Goal: Task Accomplishment & Management: Complete application form

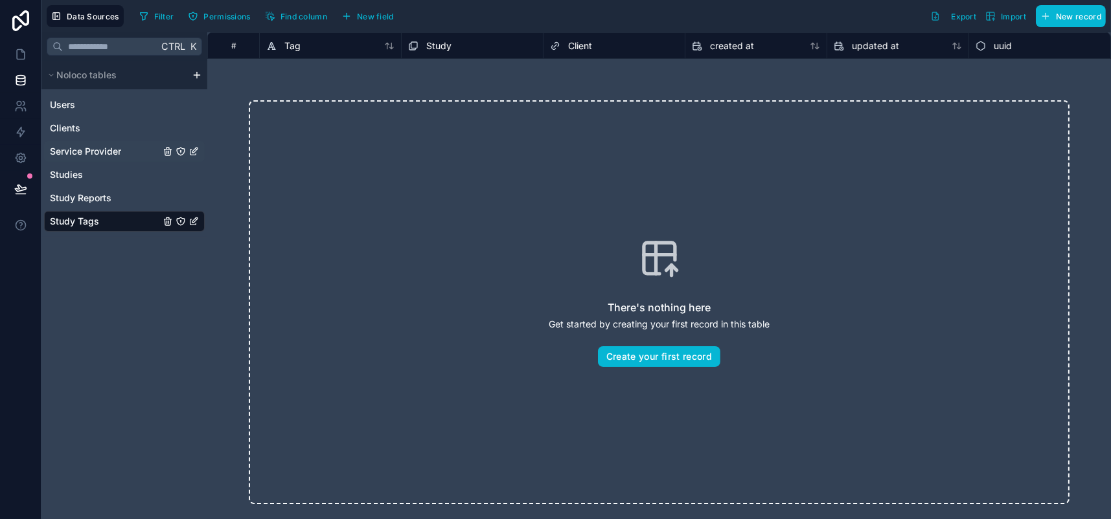
click at [113, 158] on span "Service Provider" at bounding box center [85, 151] width 71 height 13
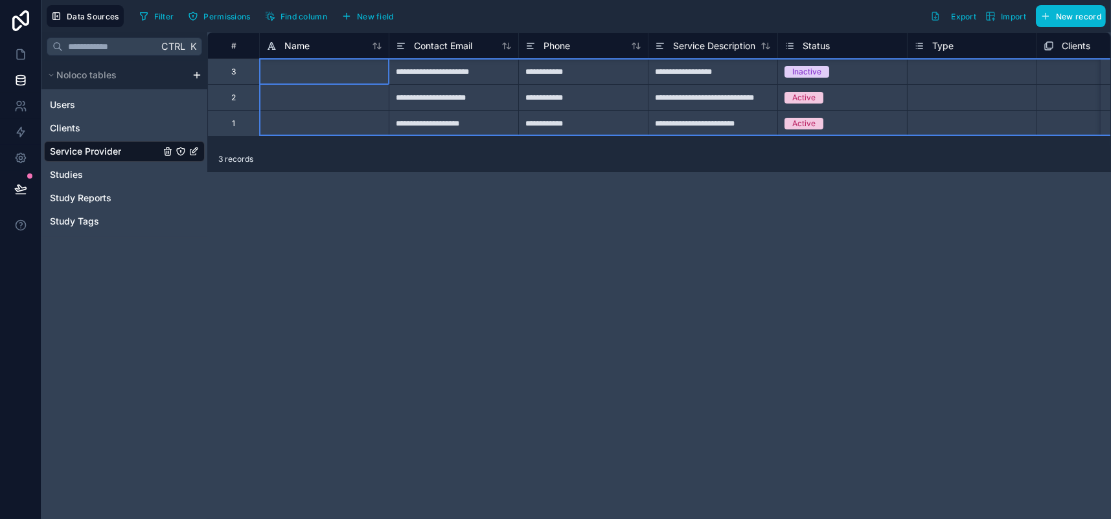
drag, startPoint x: 282, startPoint y: 75, endPoint x: 282, endPoint y: 124, distance: 49.2
click at [282, 124] on div "**********" at bounding box center [945, 84] width 1477 height 104
click at [359, 177] on div "Delete rows 1 to 3" at bounding box center [344, 170] width 85 height 14
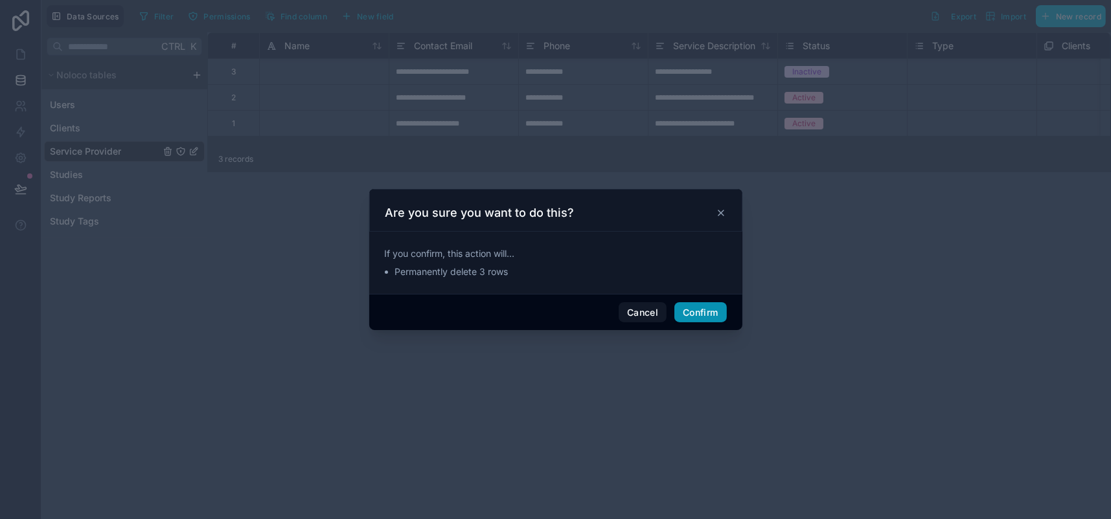
click at [726, 323] on button "Confirm" at bounding box center [700, 312] width 52 height 21
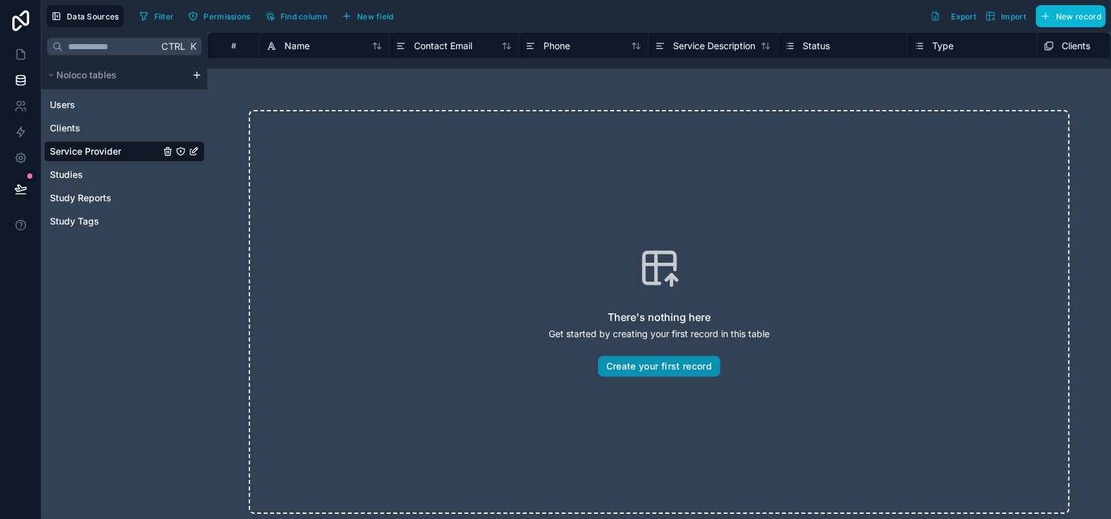
click at [718, 377] on button "Create your first record" at bounding box center [659, 366] width 122 height 21
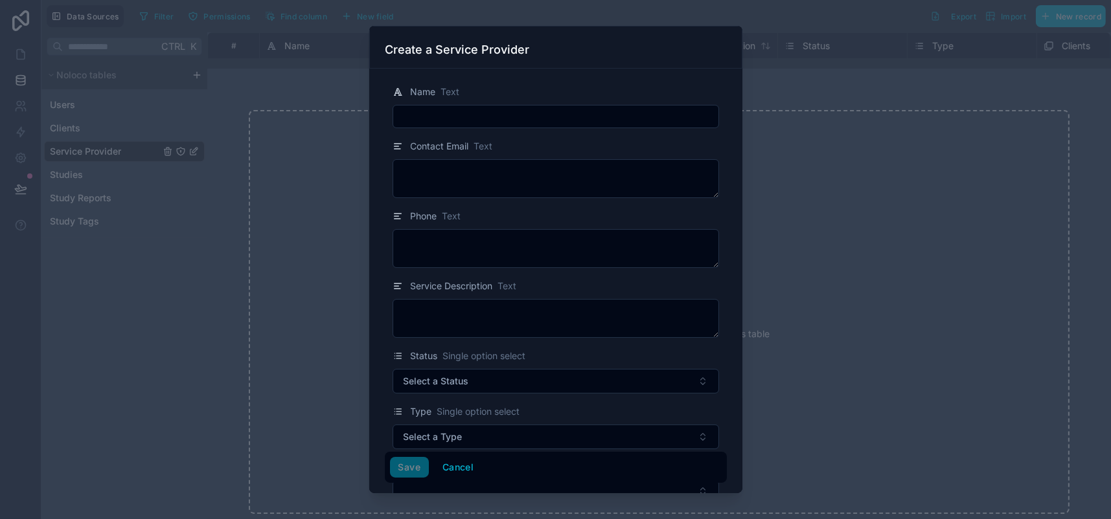
click at [418, 126] on input "text" at bounding box center [555, 117] width 325 height 18
type input "********"
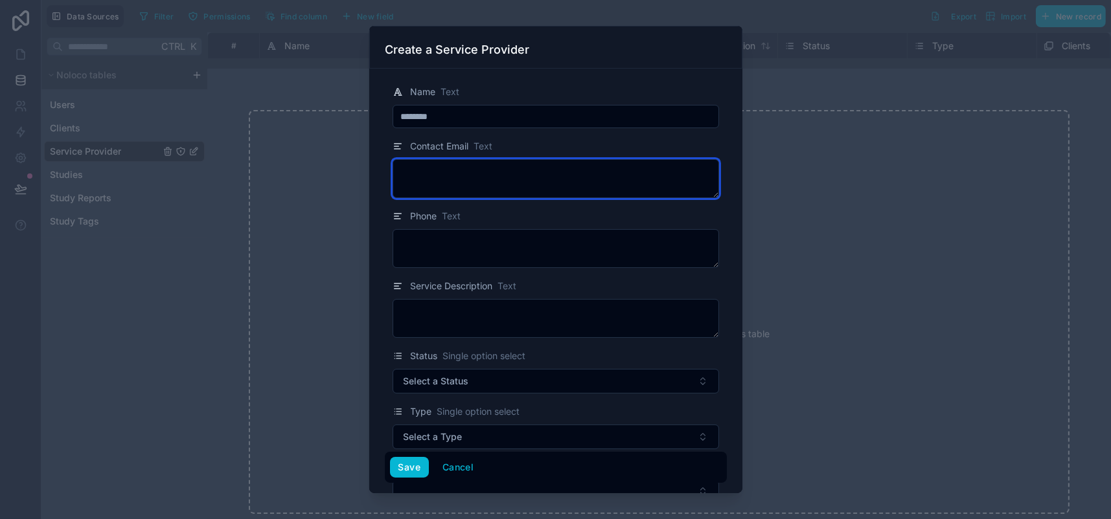
click at [469, 198] on textarea "To enrich screen reader interactions, please activate Accessibility in Grammarl…" at bounding box center [555, 178] width 326 height 39
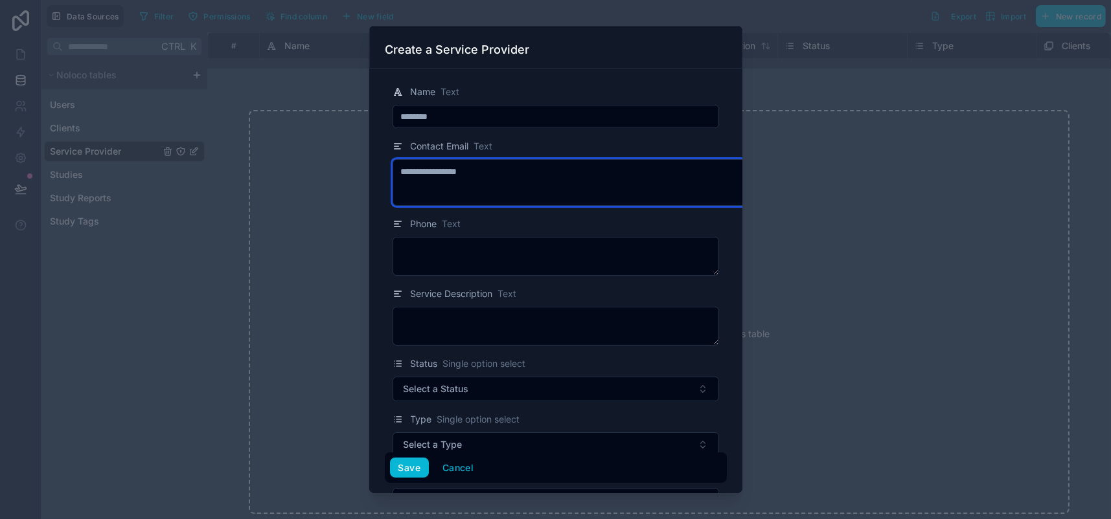
type textarea "**********"
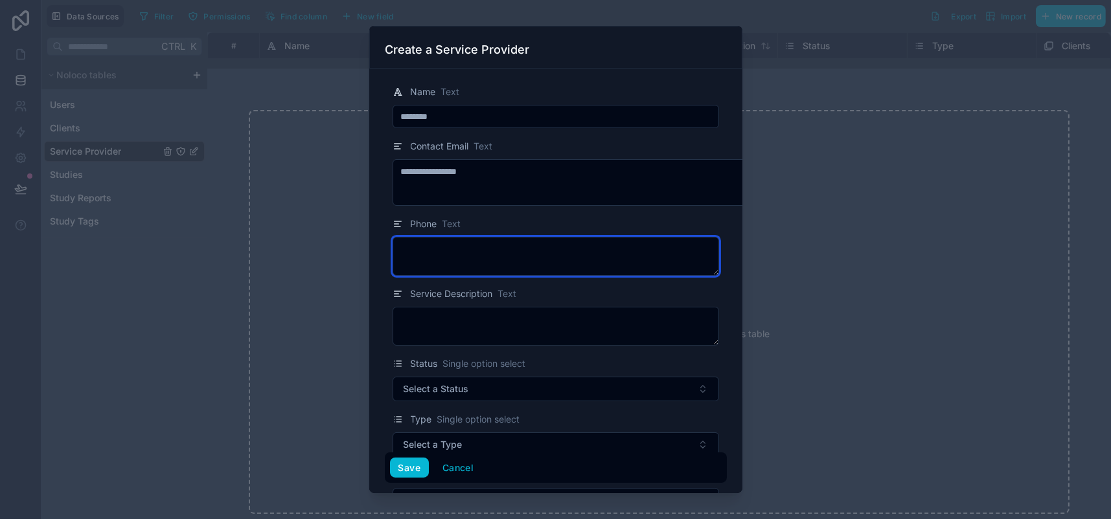
click at [455, 276] on textarea at bounding box center [555, 256] width 326 height 39
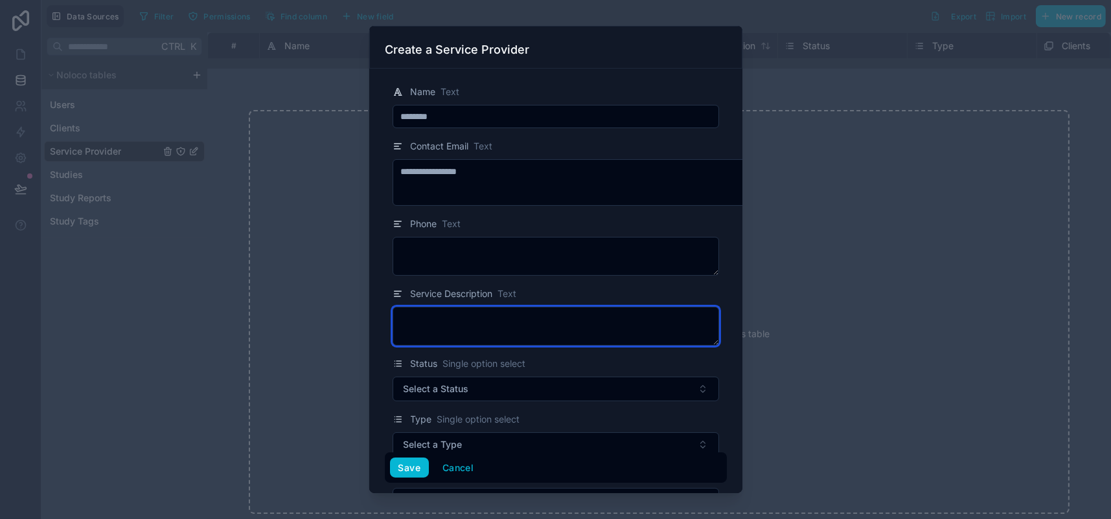
click at [496, 346] on textarea at bounding box center [555, 326] width 326 height 39
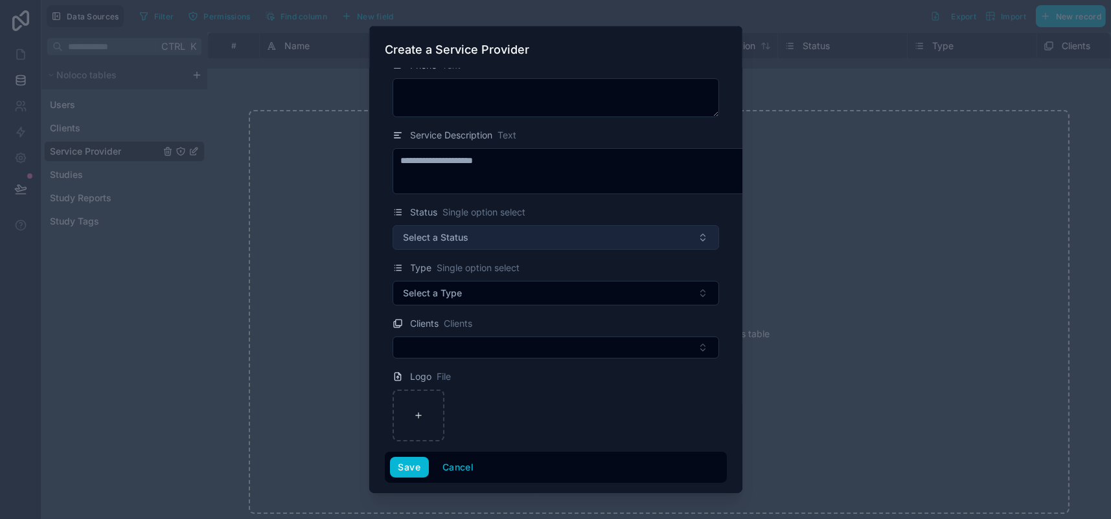
click at [527, 250] on button "Select a Status" at bounding box center [555, 237] width 326 height 25
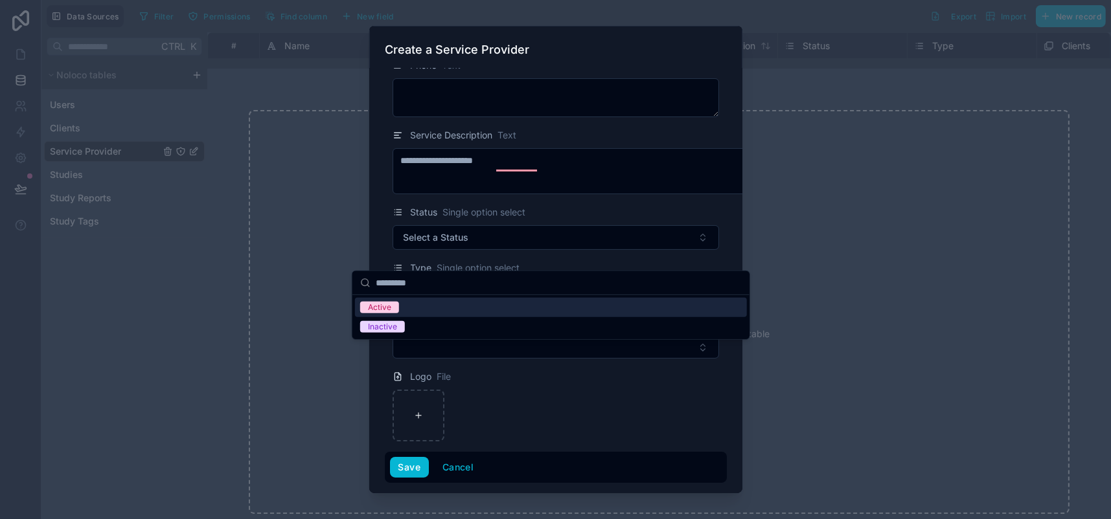
click at [369, 313] on span "Active" at bounding box center [379, 308] width 39 height 12
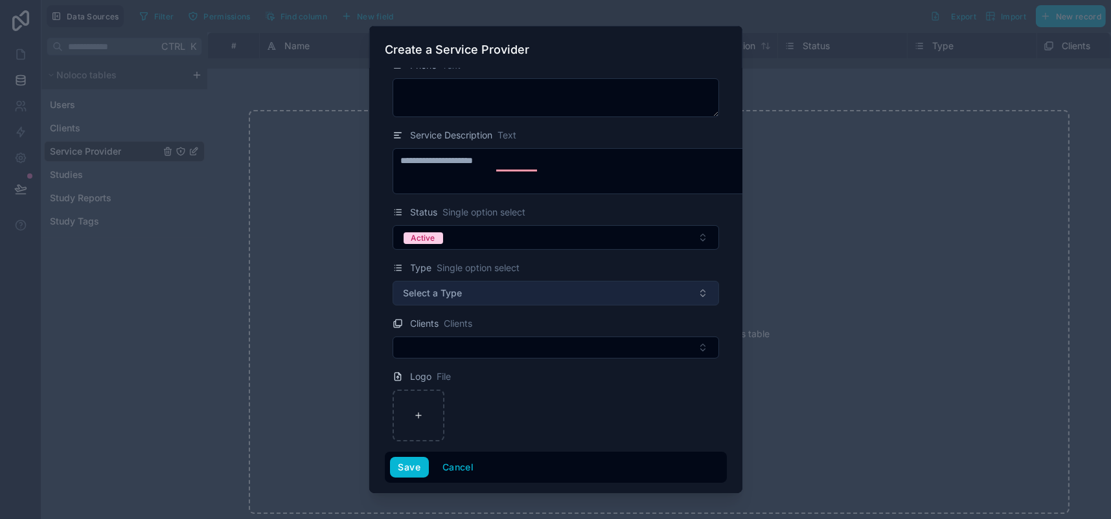
click at [427, 306] on button "Select a Type" at bounding box center [555, 293] width 326 height 25
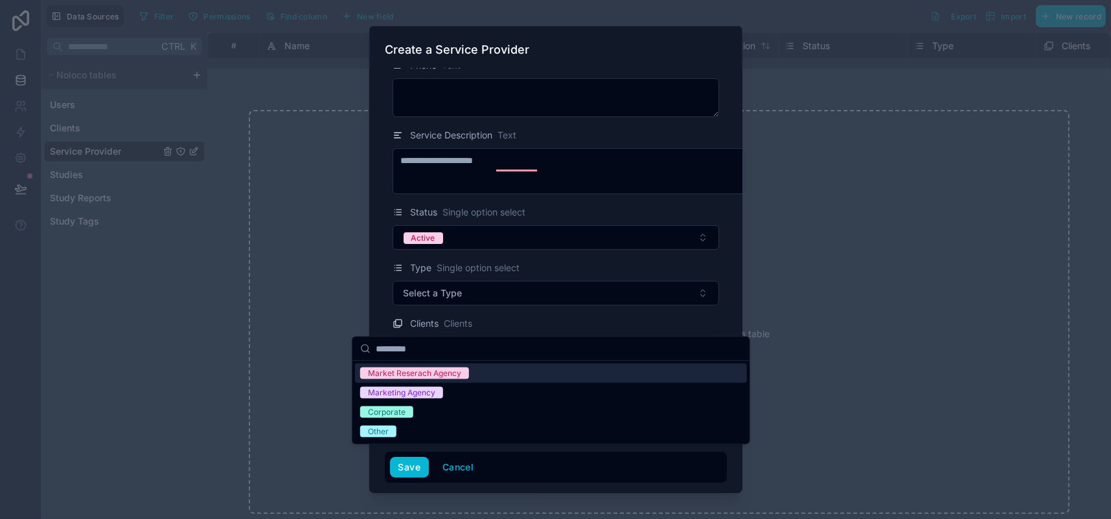
click at [439, 380] on div "Market Reserach Agency" at bounding box center [414, 374] width 93 height 12
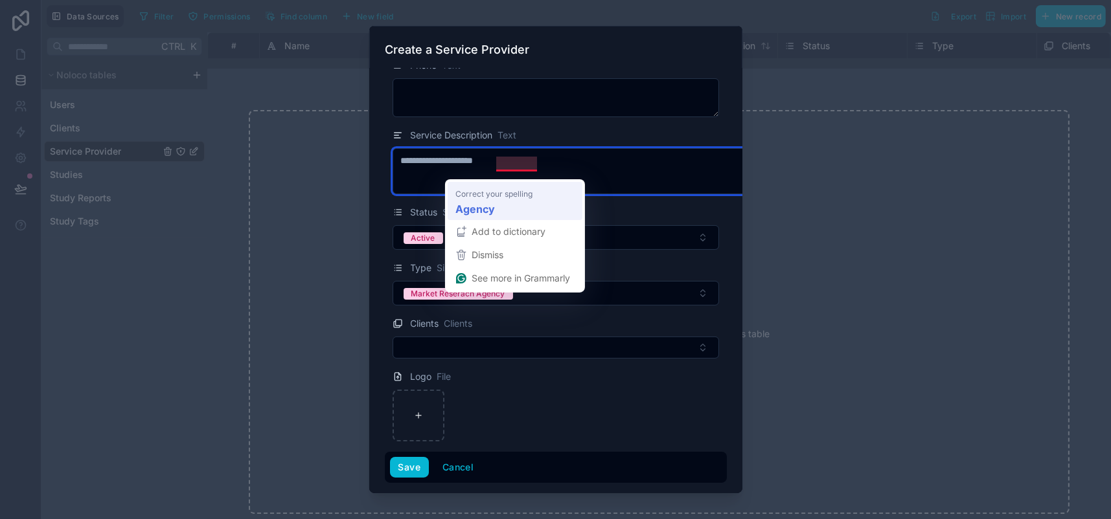
type textarea "**********"
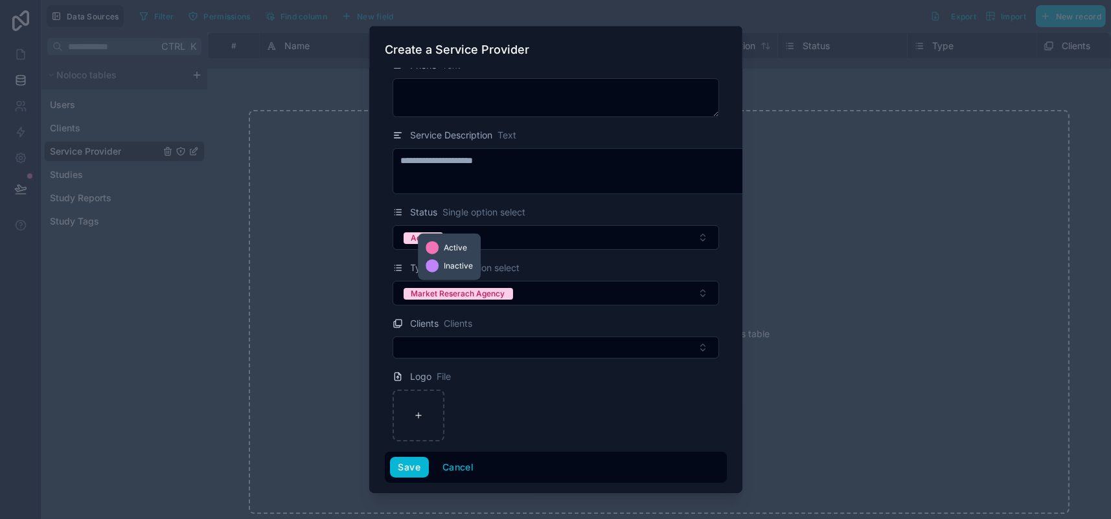
scroll to position [262, 0]
click at [392, 398] on div at bounding box center [418, 416] width 52 height 52
type input "**********"
click at [390, 462] on button "Save" at bounding box center [409, 467] width 39 height 21
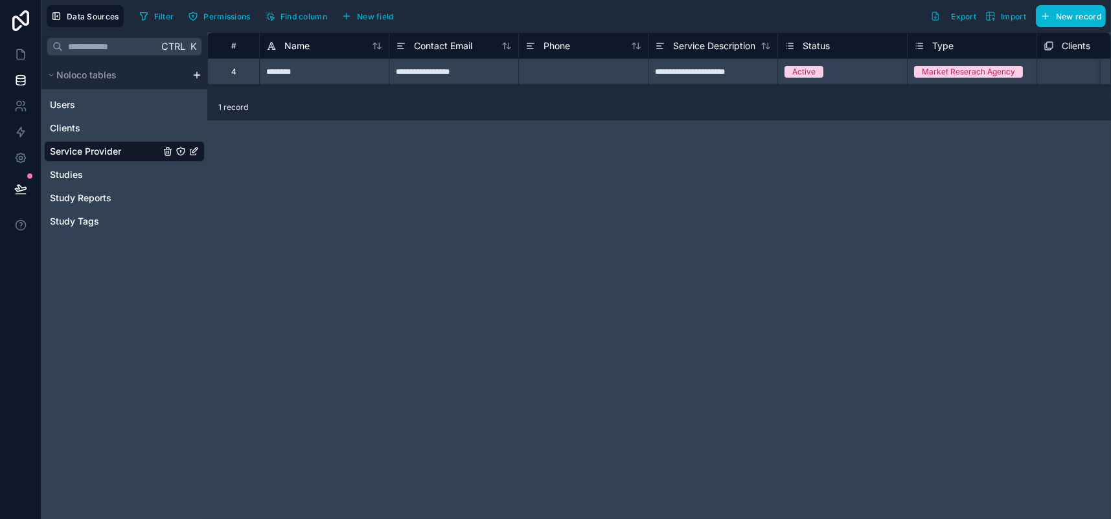
click at [1015, 78] on div "Market Reserach Agency" at bounding box center [968, 72] width 93 height 12
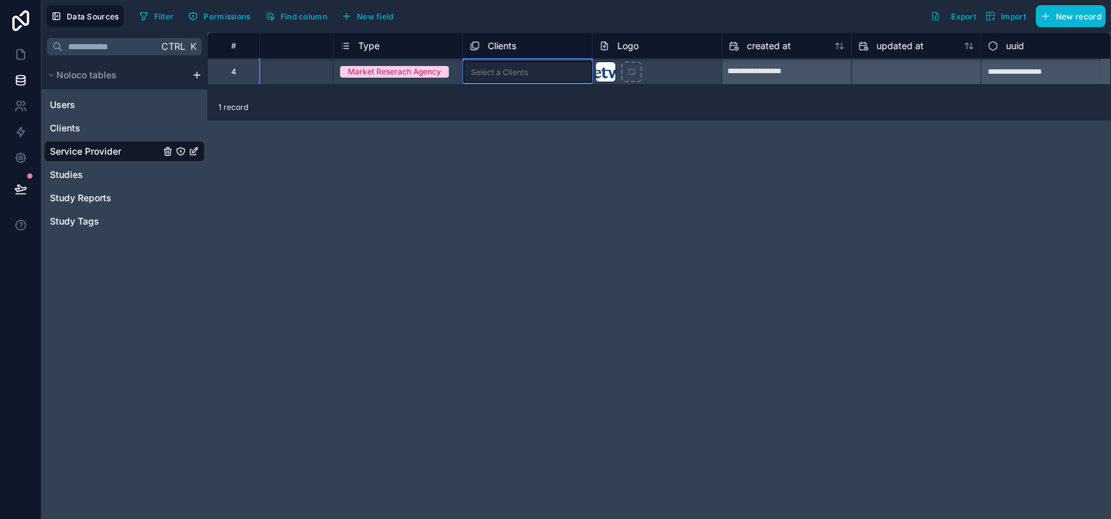
click at [528, 74] on div "Select a Clients" at bounding box center [499, 72] width 57 height 10
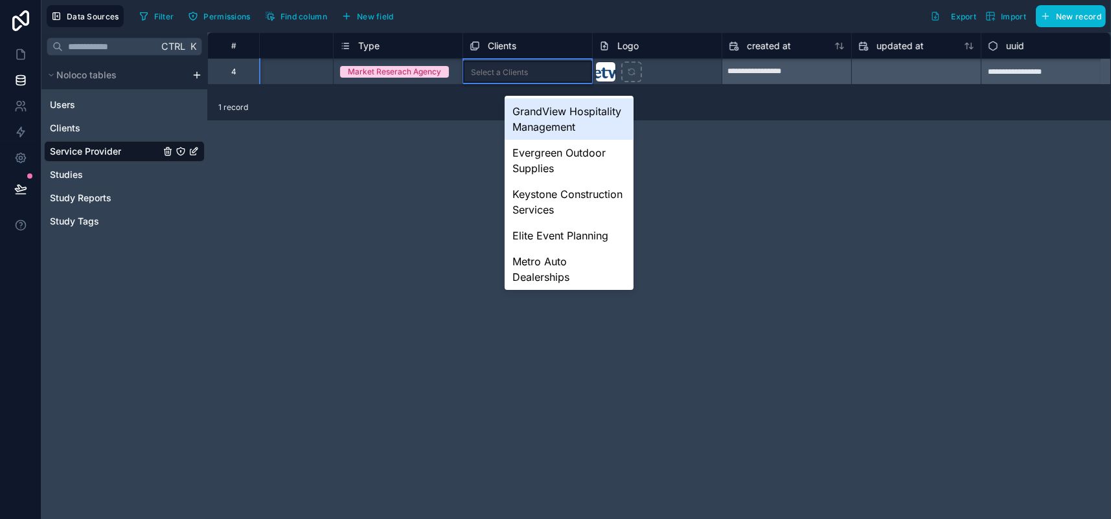
click at [562, 140] on div "GrandView Hospitality Management" at bounding box center [569, 118] width 129 height 41
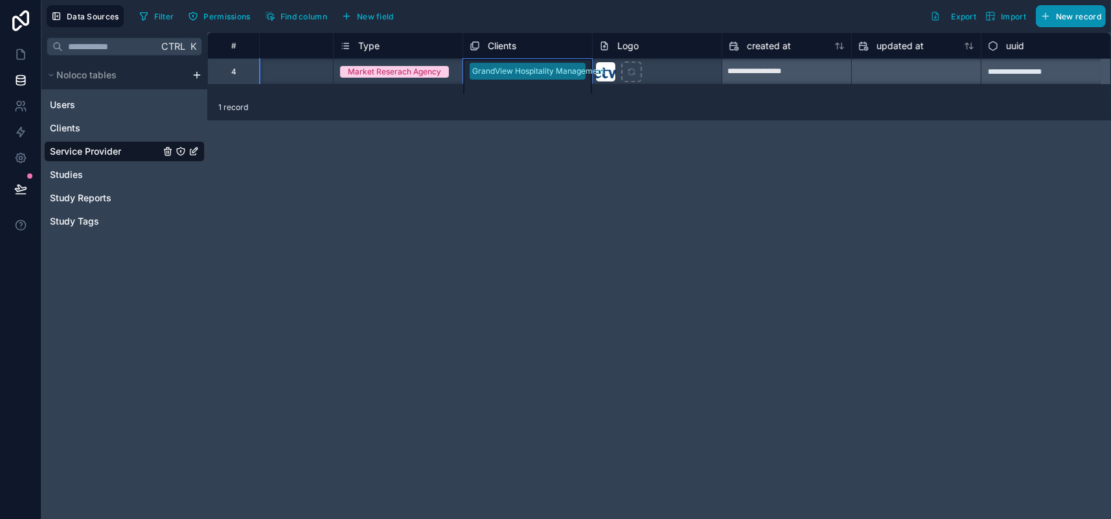
scroll to position [0, 584]
click at [1070, 13] on span "New record" at bounding box center [1078, 17] width 45 height 10
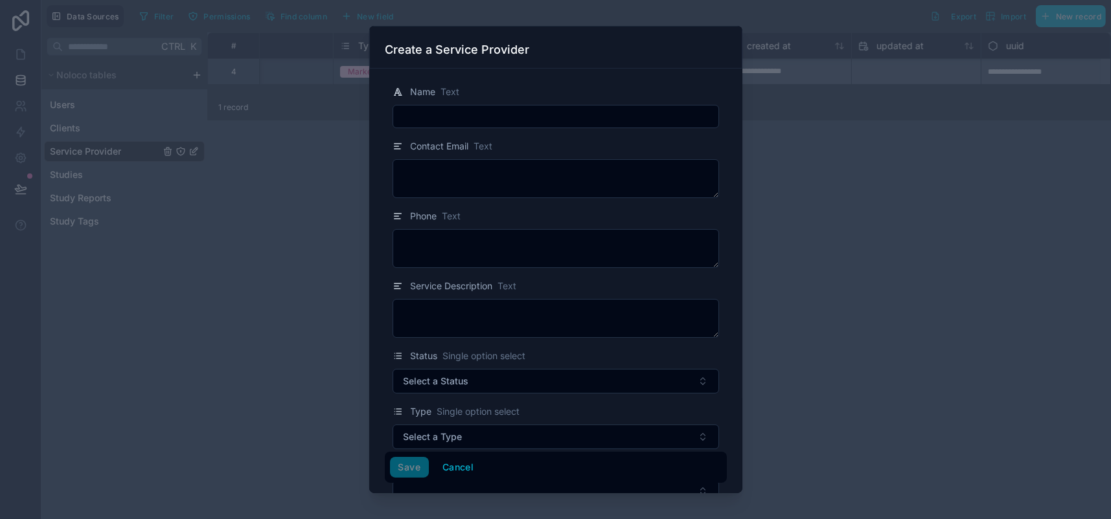
click at [427, 126] on input "text" at bounding box center [555, 117] width 325 height 18
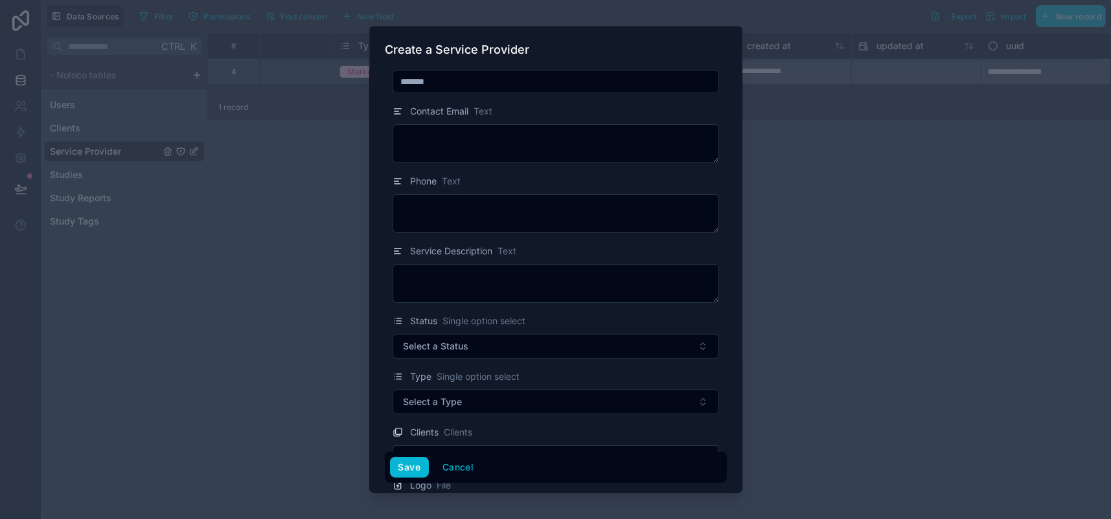
scroll to position [65, 0]
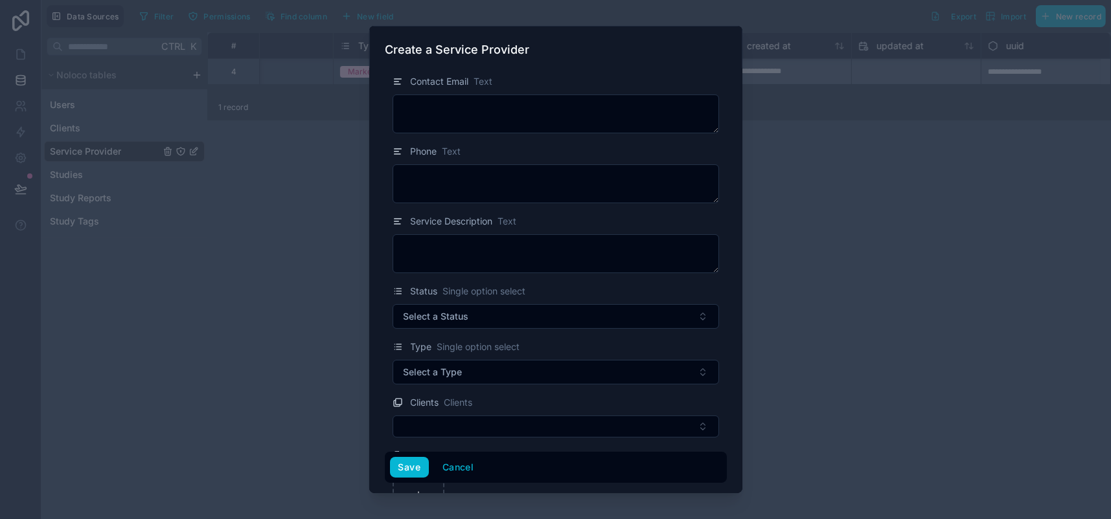
type input "*******"
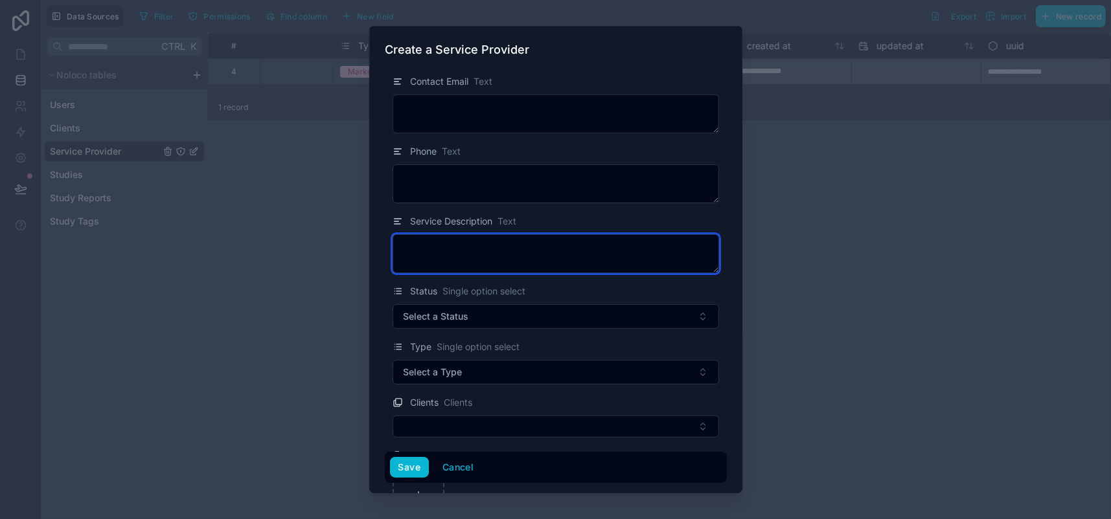
click at [432, 273] on textarea at bounding box center [555, 253] width 326 height 39
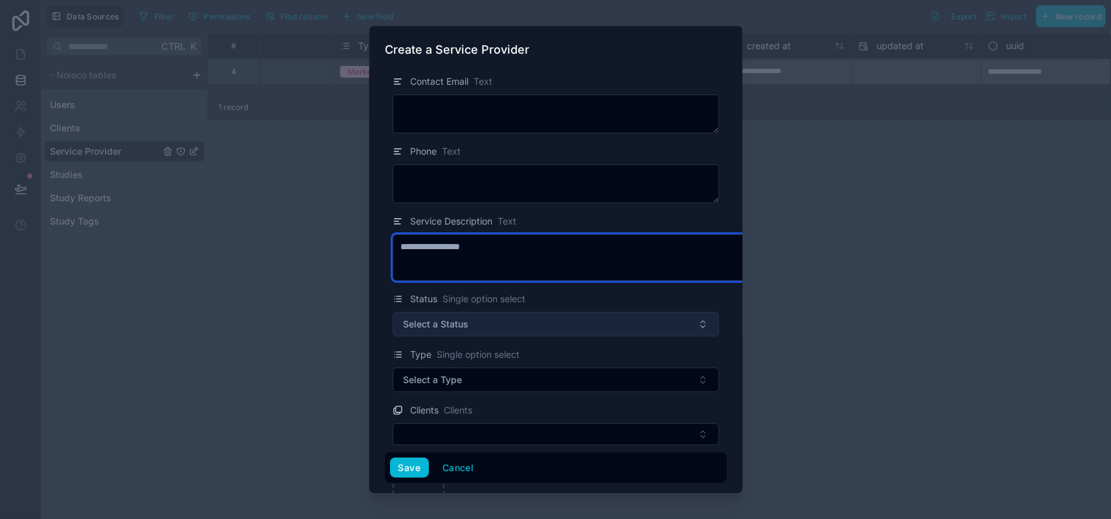
type textarea "**********"
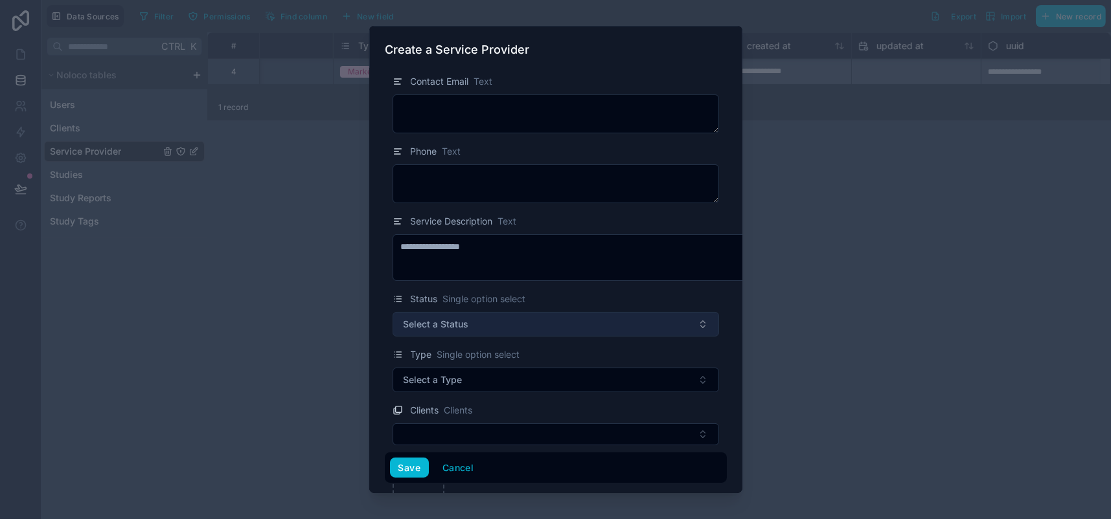
click at [404, 331] on span "Select a Status" at bounding box center [436, 324] width 65 height 13
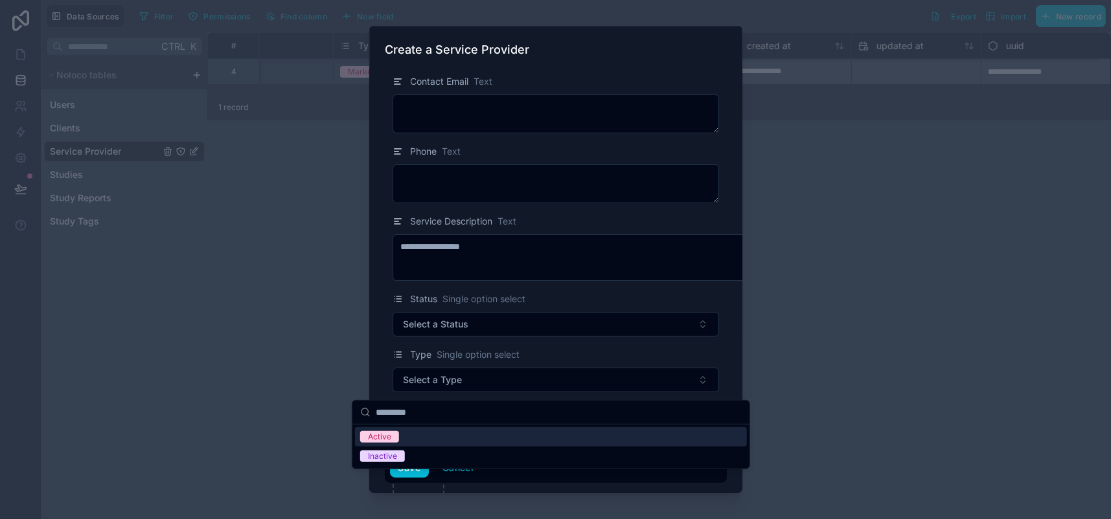
click at [383, 443] on div "Active" at bounding box center [379, 437] width 23 height 12
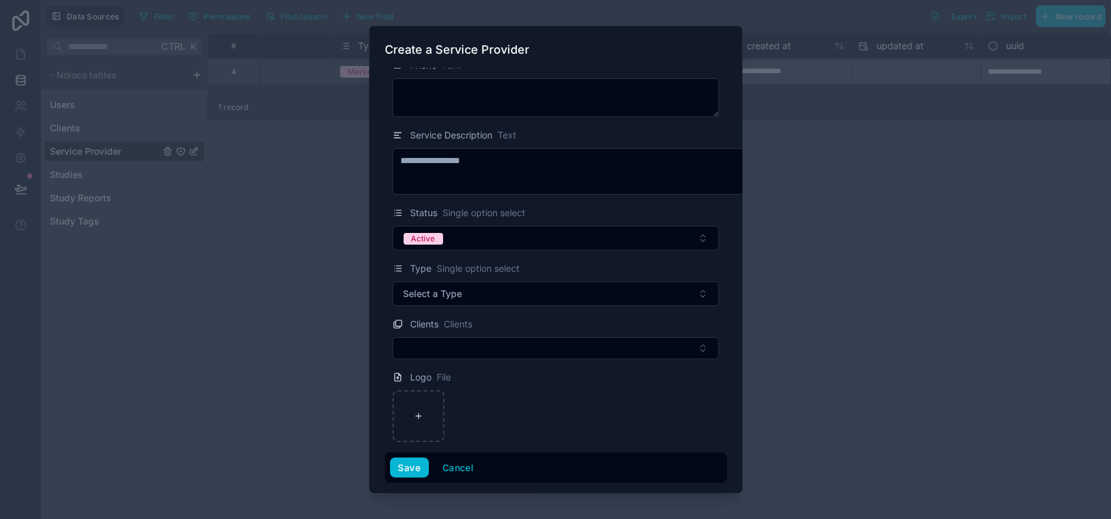
scroll to position [261, 0]
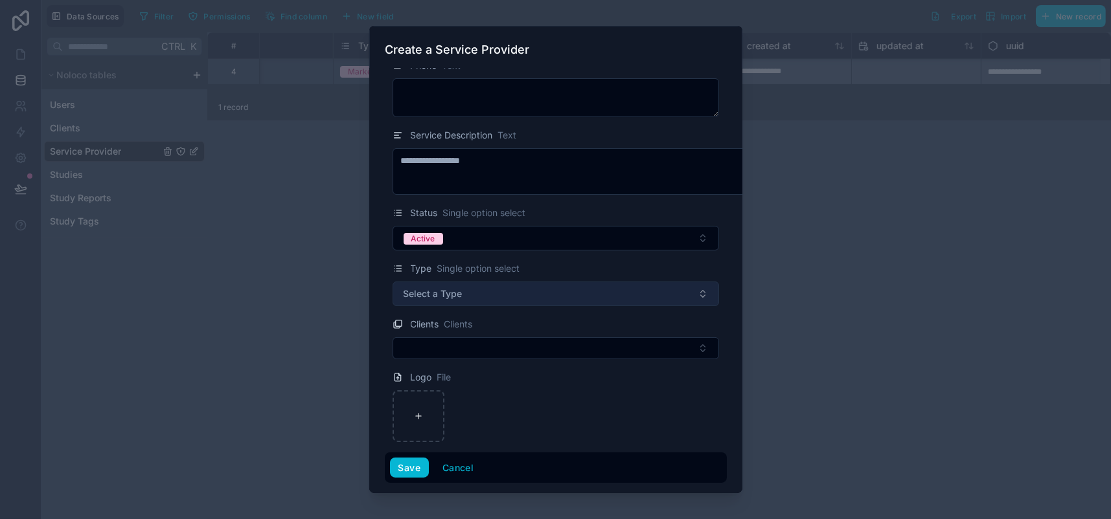
click at [440, 282] on button "Select a Type" at bounding box center [555, 294] width 326 height 25
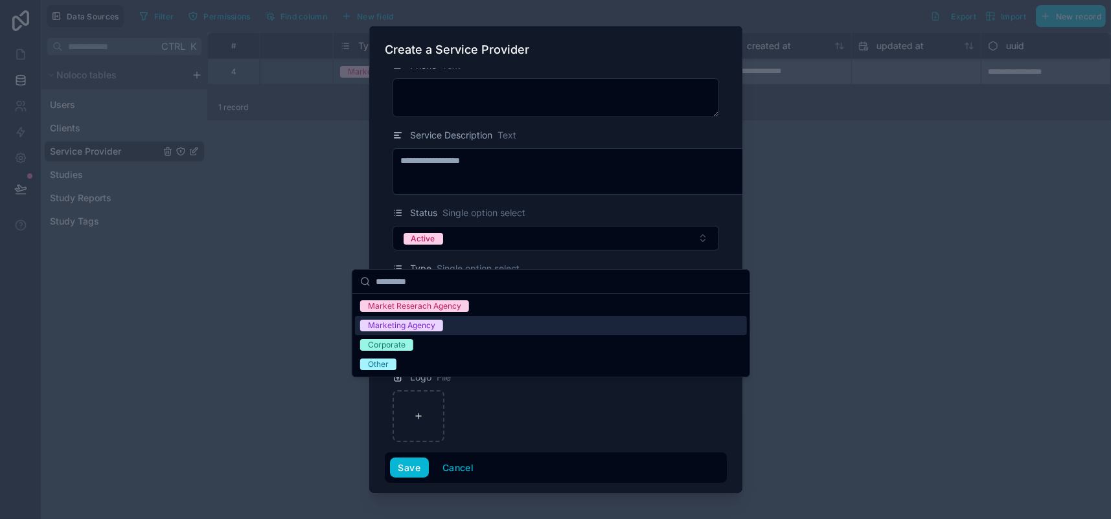
click at [433, 332] on div "Marketing Agency" at bounding box center [401, 326] width 67 height 12
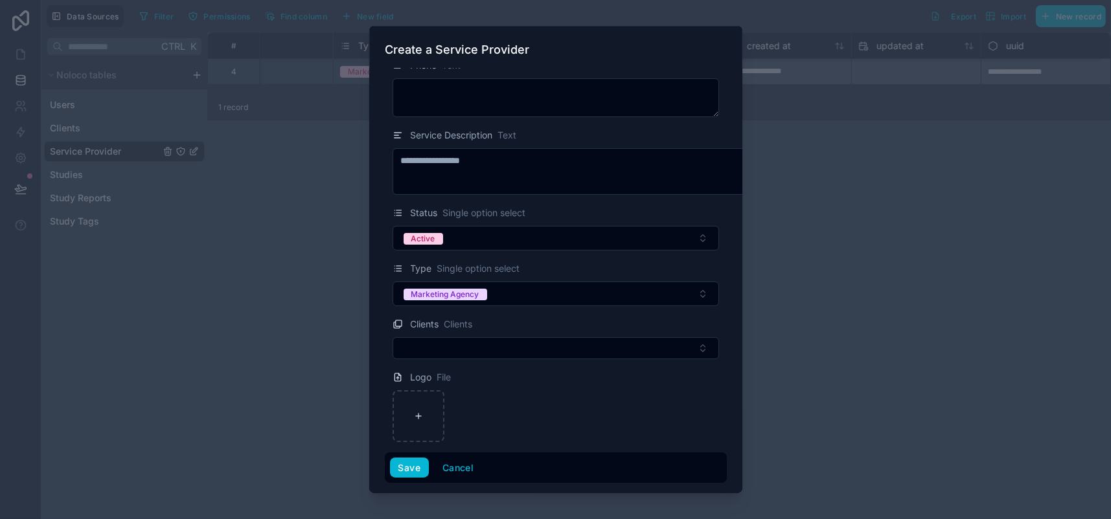
scroll to position [262, 0]
click at [414, 412] on icon at bounding box center [418, 416] width 9 height 9
type input "**********"
click at [390, 464] on button "Save" at bounding box center [409, 467] width 39 height 21
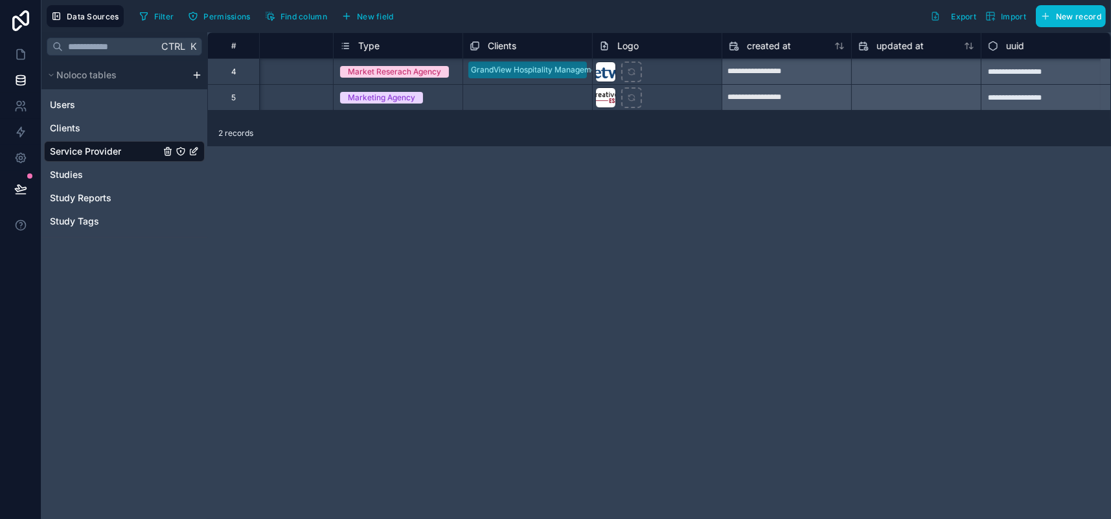
click at [527, 104] on div "Select a Clients" at bounding box center [498, 98] width 57 height 10
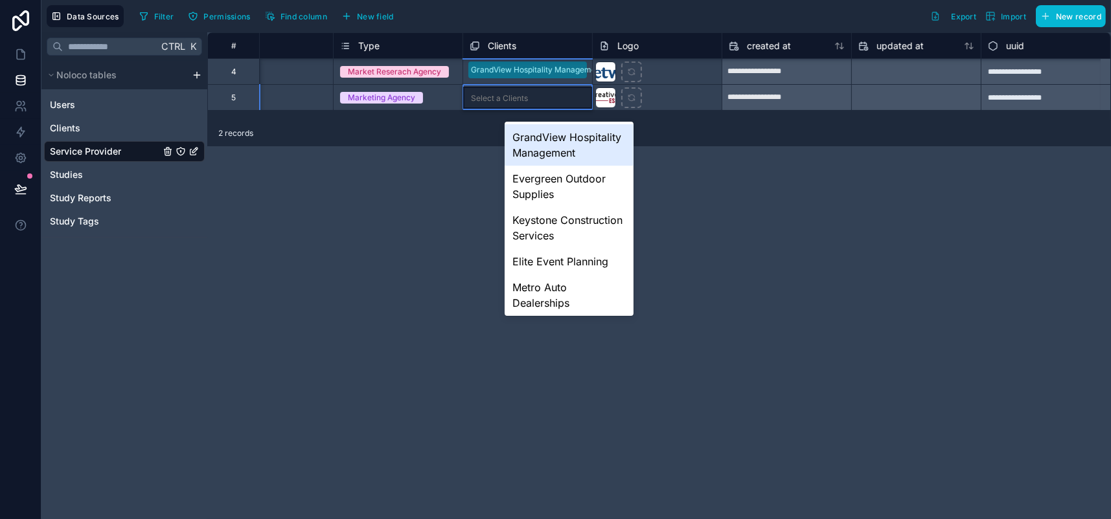
click at [528, 104] on div "Select a Clients" at bounding box center [499, 98] width 57 height 10
click at [535, 156] on div "GrandView Hospitality Management" at bounding box center [569, 144] width 129 height 41
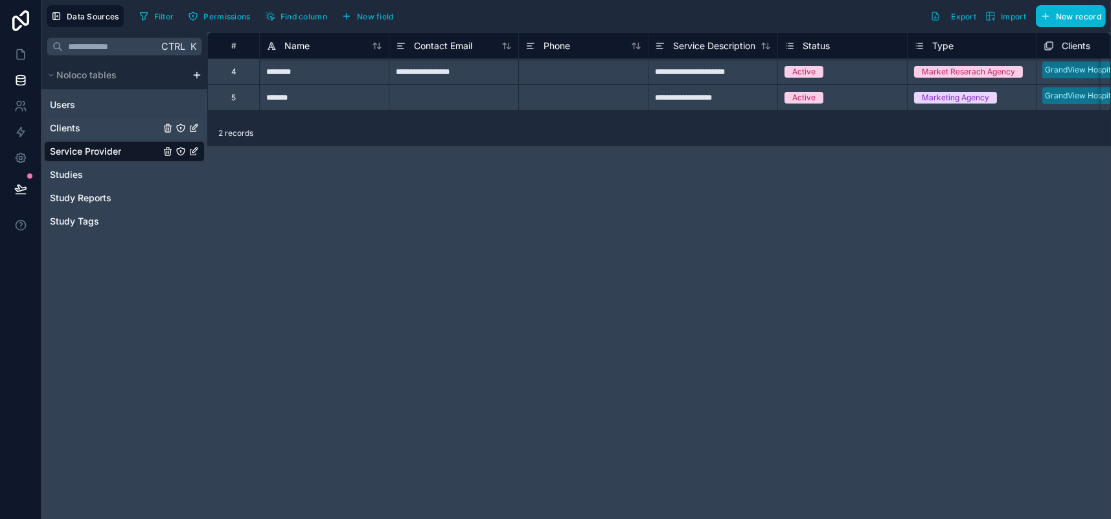
click at [80, 135] on span "Clients" at bounding box center [65, 128] width 30 height 13
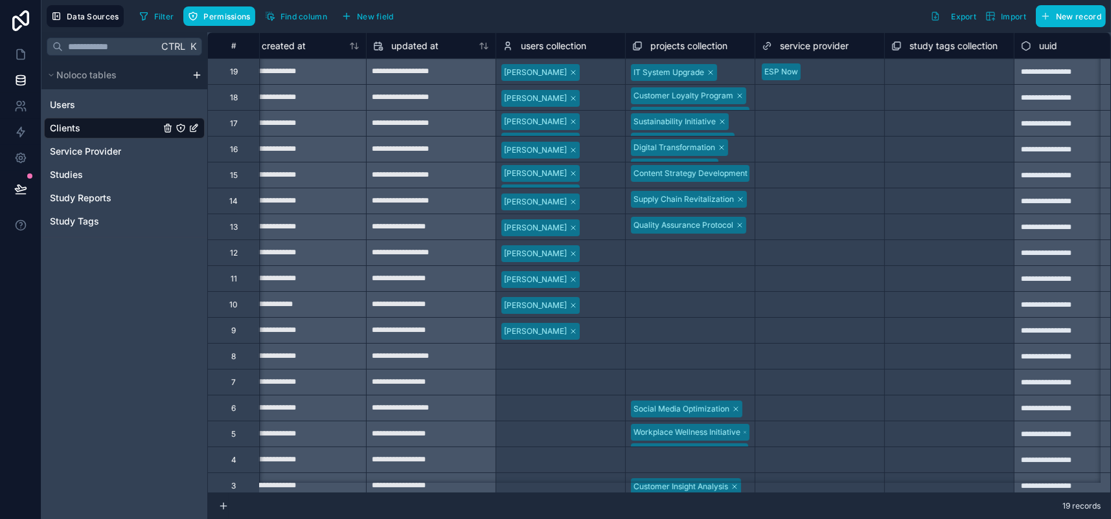
scroll to position [0, 713]
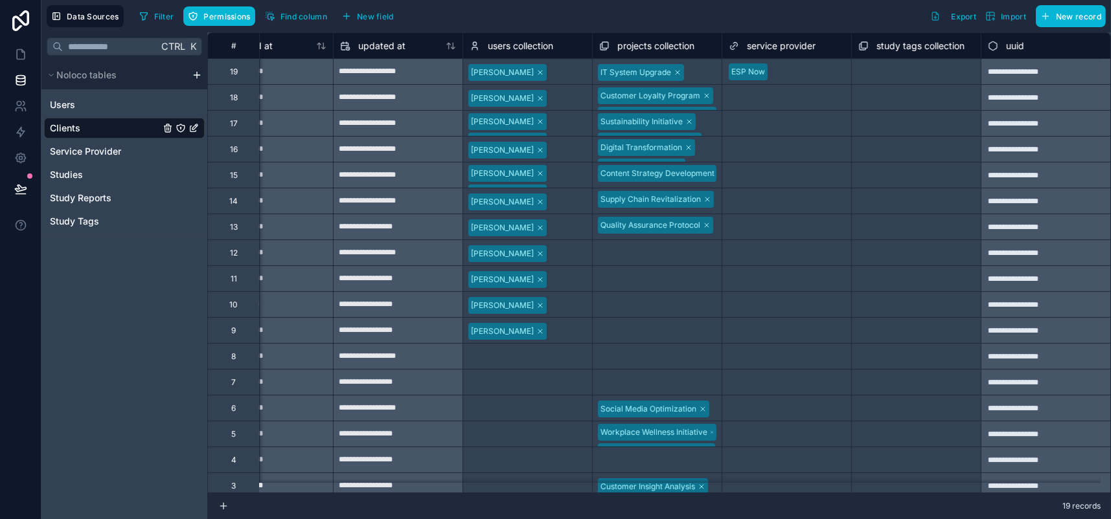
click at [851, 82] on div "ESP Now" at bounding box center [786, 71] width 129 height 19
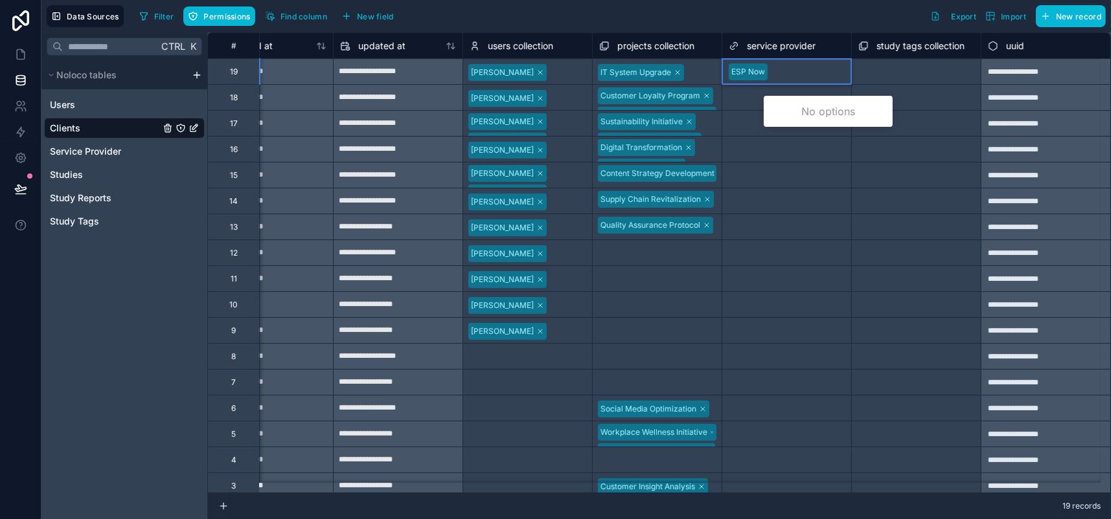
click at [845, 78] on div at bounding box center [809, 71] width 72 height 13
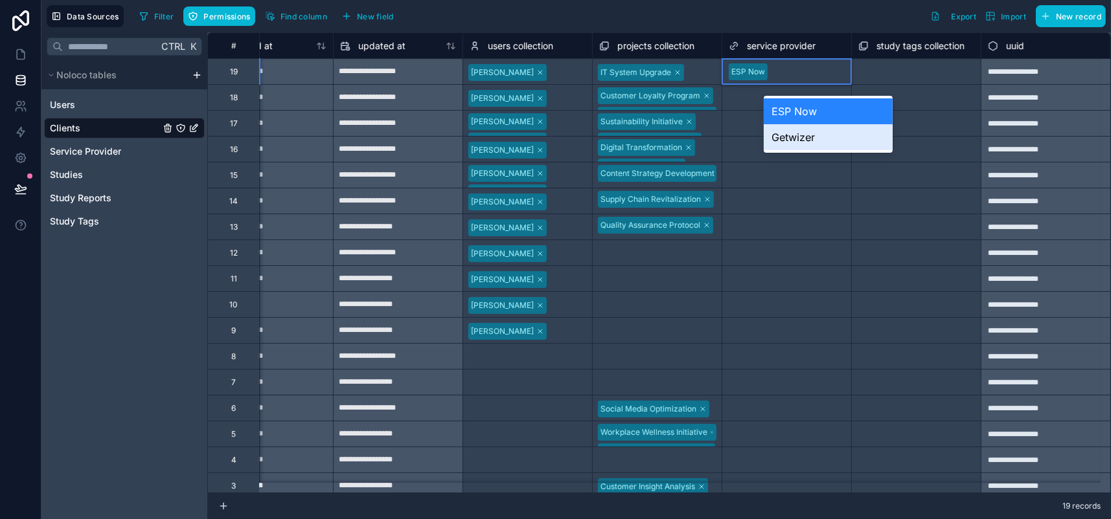
click at [825, 150] on div "Getwizer" at bounding box center [828, 137] width 129 height 26
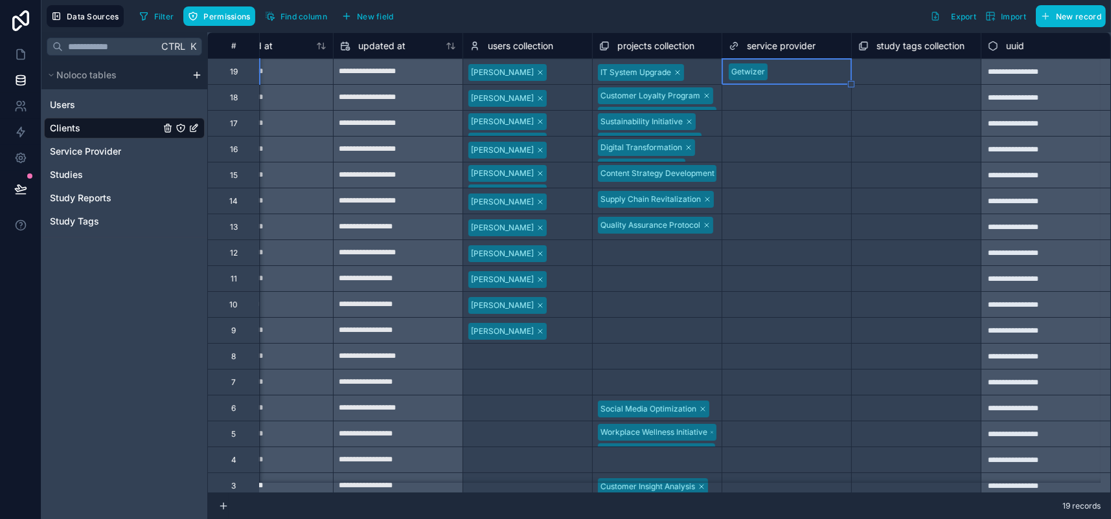
click at [844, 76] on div at bounding box center [809, 71] width 72 height 13
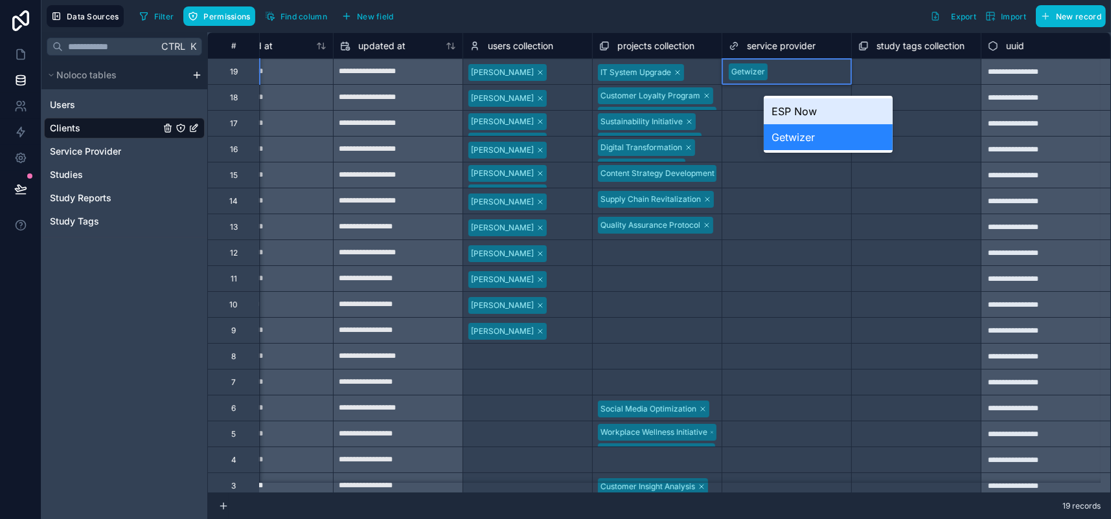
click at [808, 113] on div "ESP Now" at bounding box center [828, 111] width 129 height 26
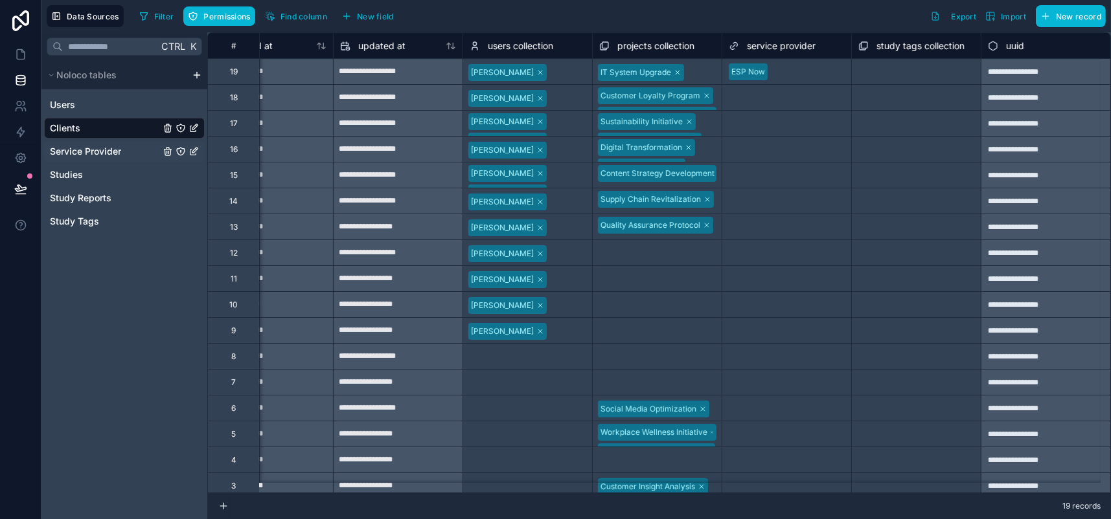
click at [77, 158] on span "Service Provider" at bounding box center [85, 151] width 71 height 13
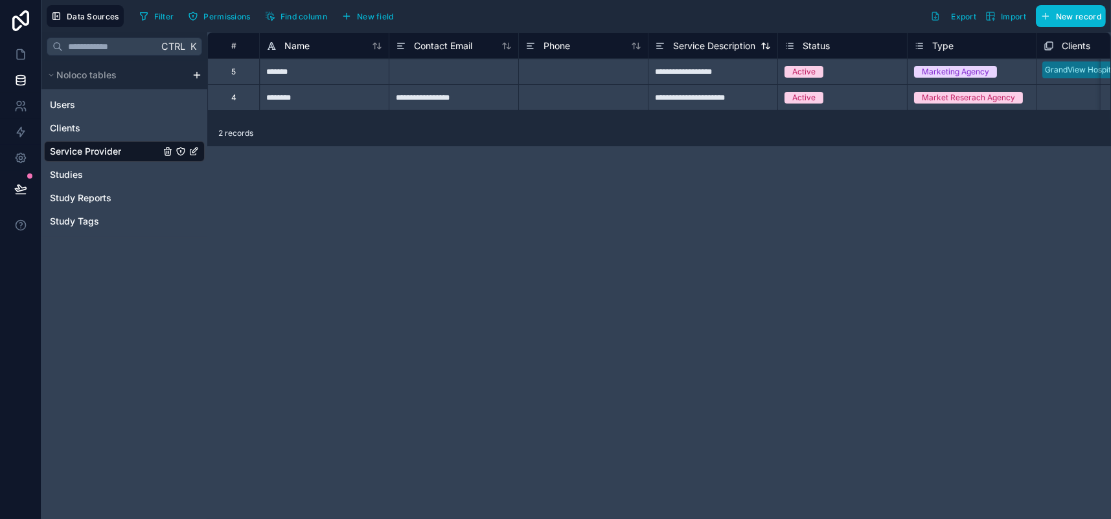
click at [665, 54] on icon at bounding box center [660, 46] width 10 height 16
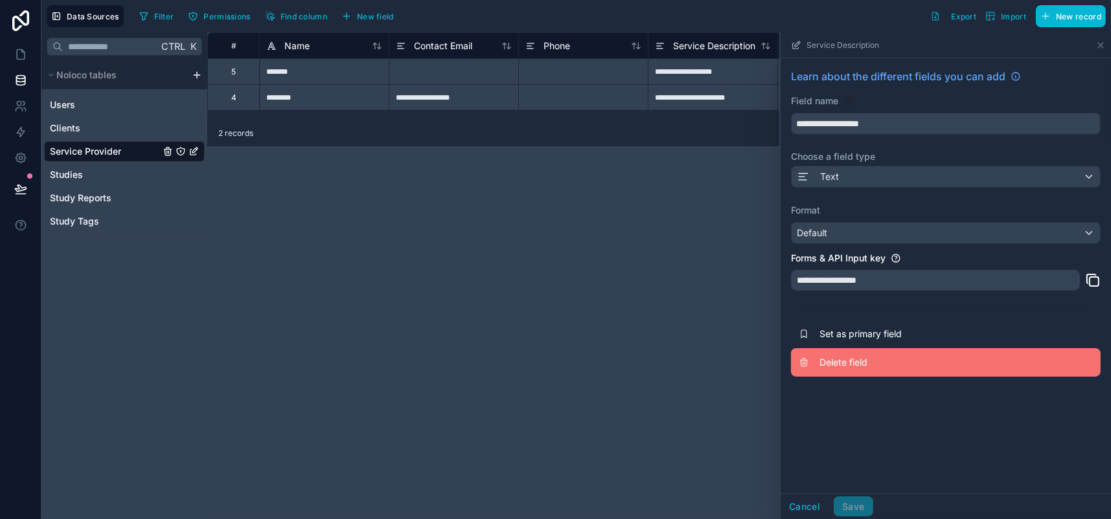
click at [819, 369] on span "Delete field" at bounding box center [912, 362] width 187 height 13
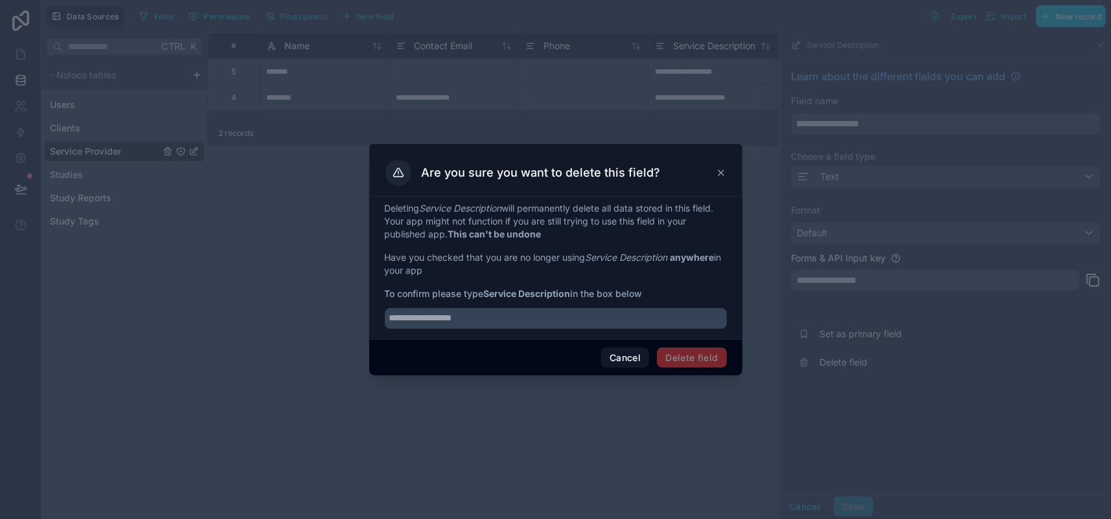
click at [606, 339] on div "Deleting Service Description will permanently delete all data stored in this fi…" at bounding box center [555, 268] width 373 height 142
click at [481, 329] on input "text" at bounding box center [556, 318] width 342 height 21
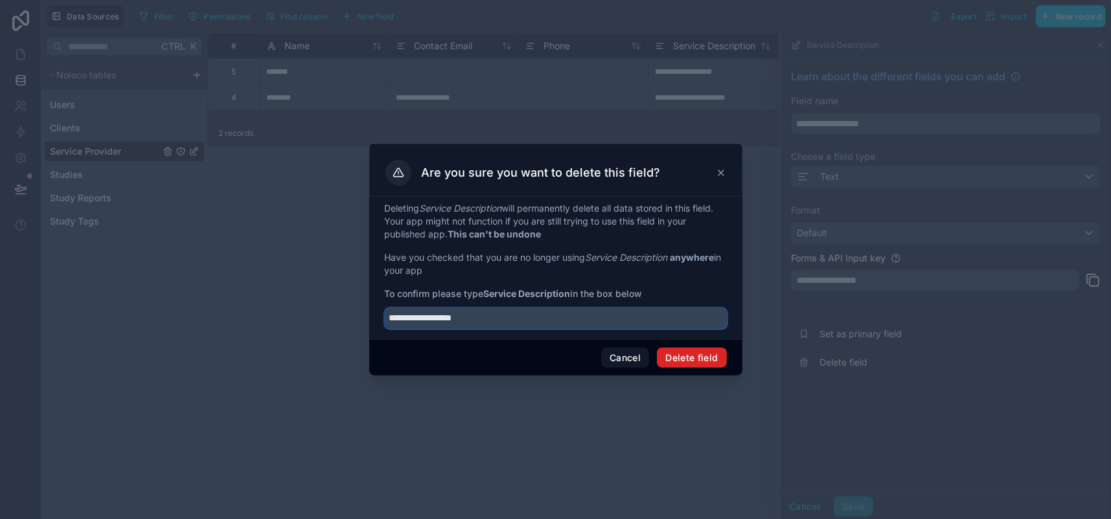
type input "**********"
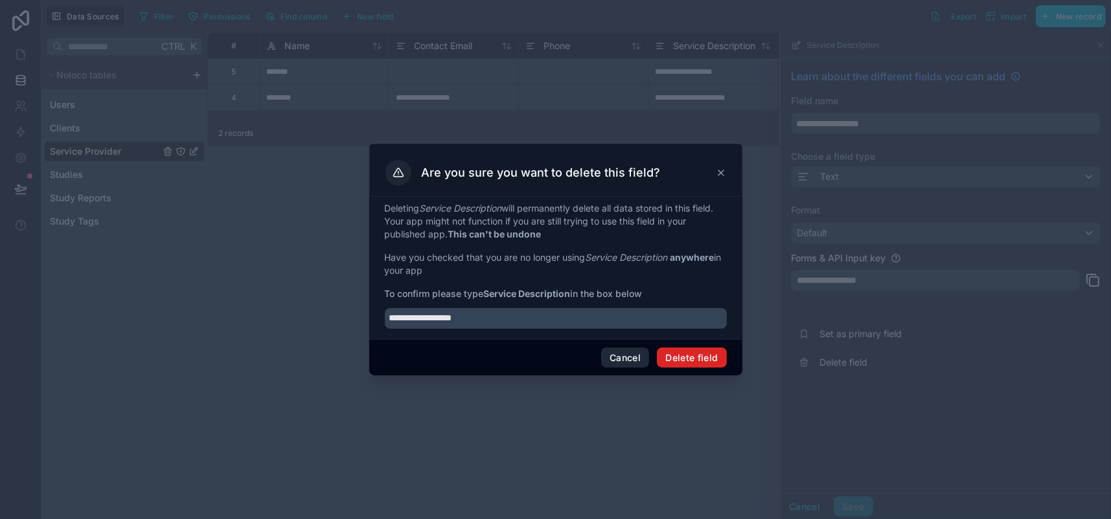
click at [710, 369] on button "Delete field" at bounding box center [691, 358] width 69 height 21
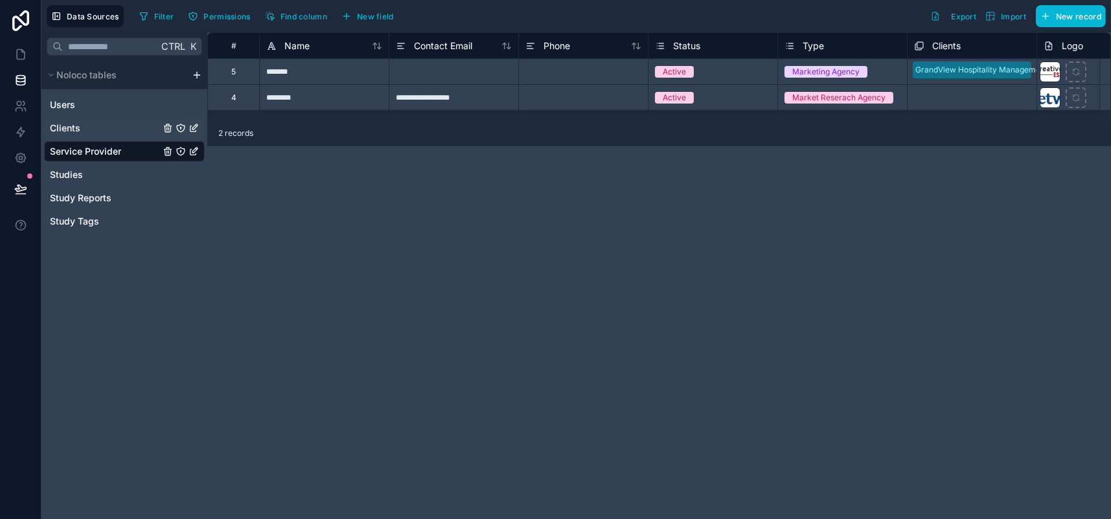
click at [78, 135] on span "Clients" at bounding box center [65, 128] width 30 height 13
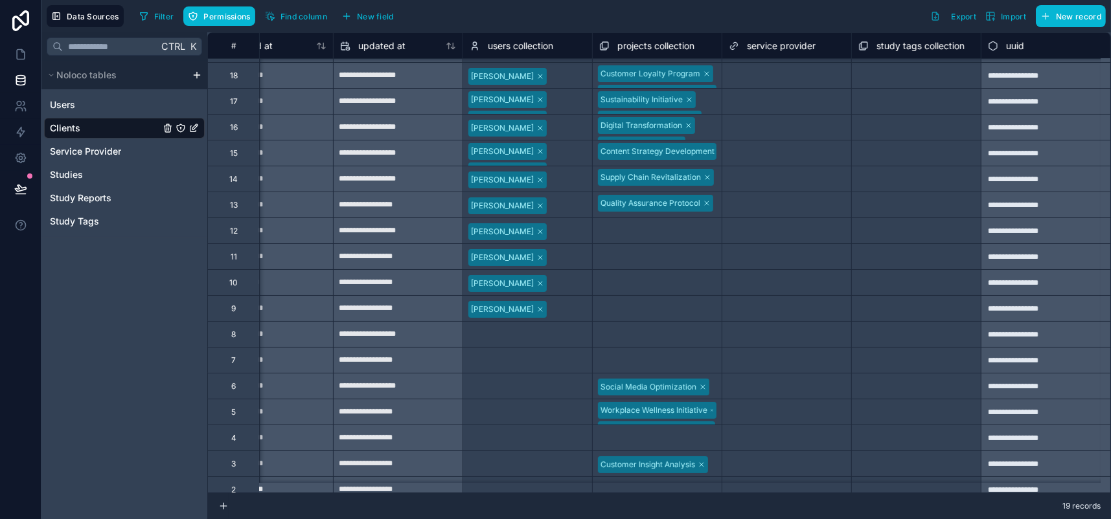
scroll to position [0, 713]
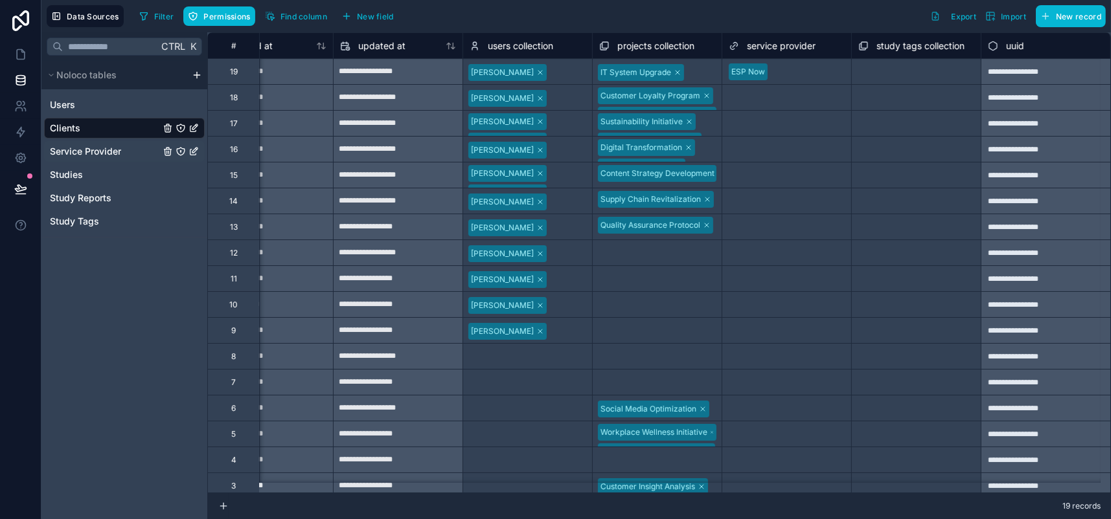
click at [102, 158] on span "Service Provider" at bounding box center [85, 151] width 71 height 13
